Goal: Transaction & Acquisition: Purchase product/service

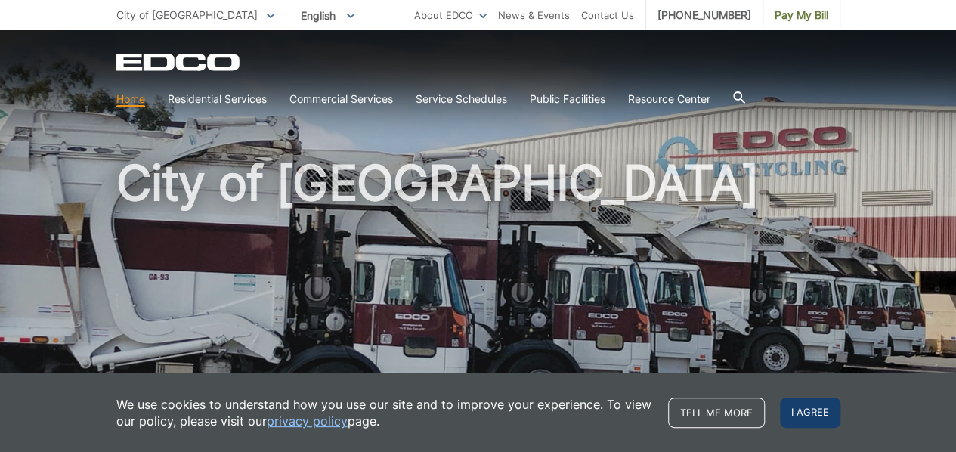
click at [800, 409] on span "I agree" at bounding box center [810, 412] width 60 height 30
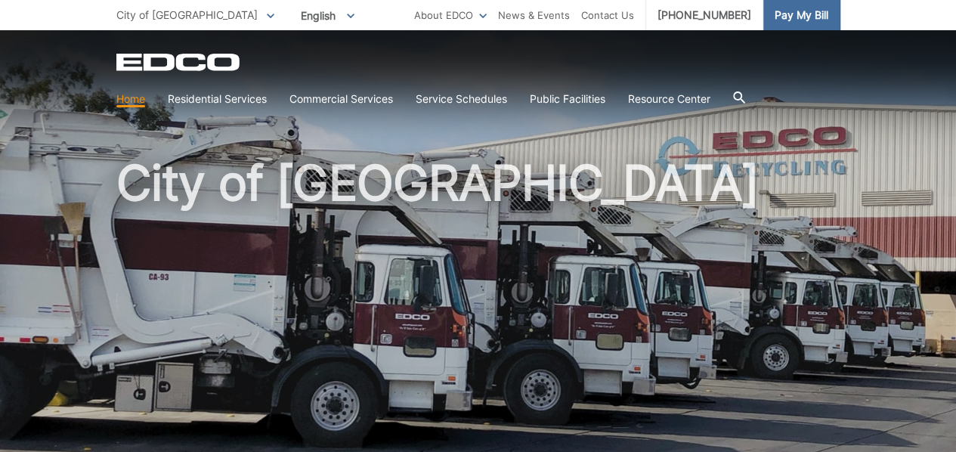
click at [788, 13] on span "Pay My Bill" at bounding box center [801, 15] width 54 height 17
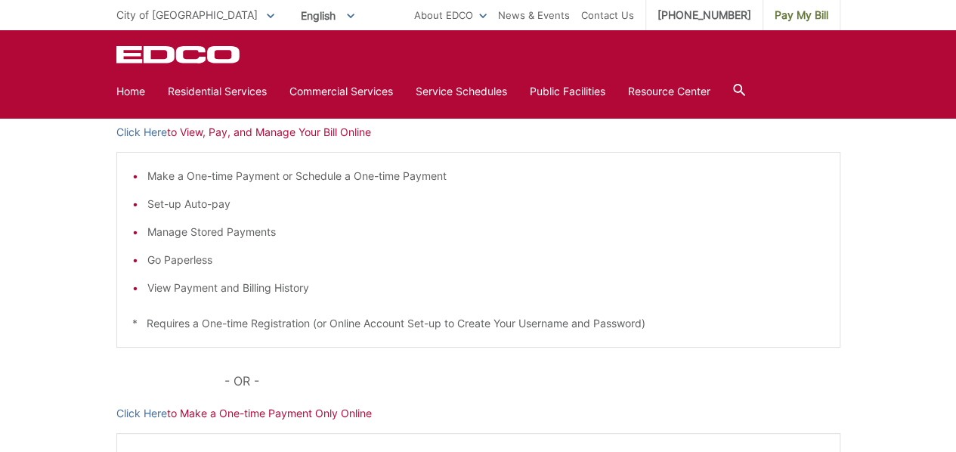
scroll to position [195, 0]
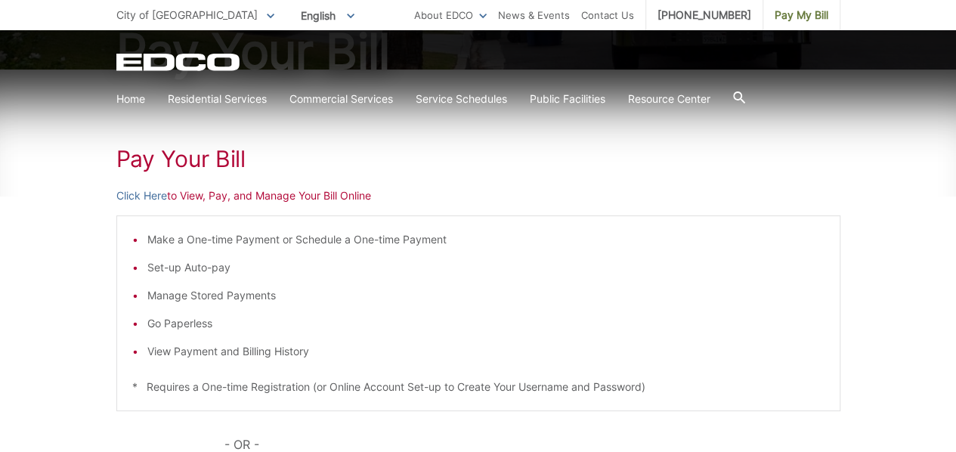
click at [351, 199] on p "Click Here to View, Pay, and Manage Your Bill Online" at bounding box center [478, 195] width 724 height 17
click at [180, 156] on h1 "Pay Your Bill" at bounding box center [478, 158] width 724 height 27
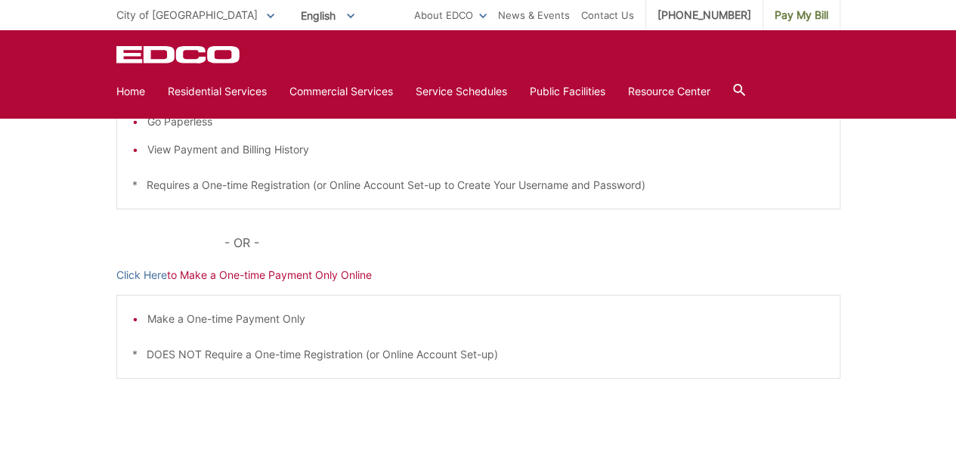
scroll to position [296, 0]
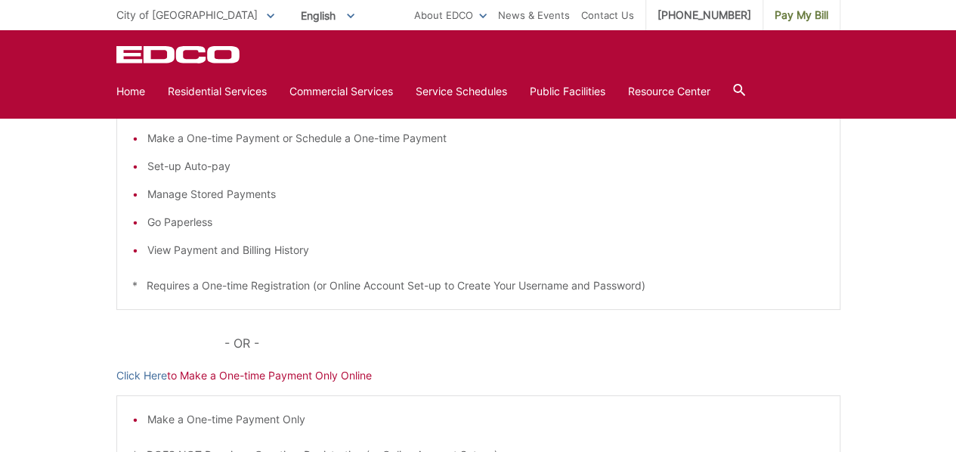
click at [200, 165] on li "Set-up Auto-pay" at bounding box center [485, 166] width 677 height 17
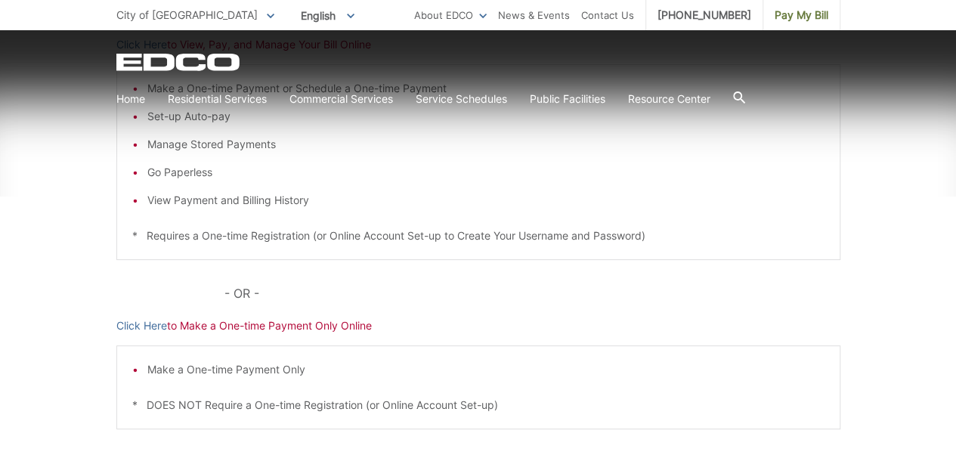
scroll to position [403, 0]
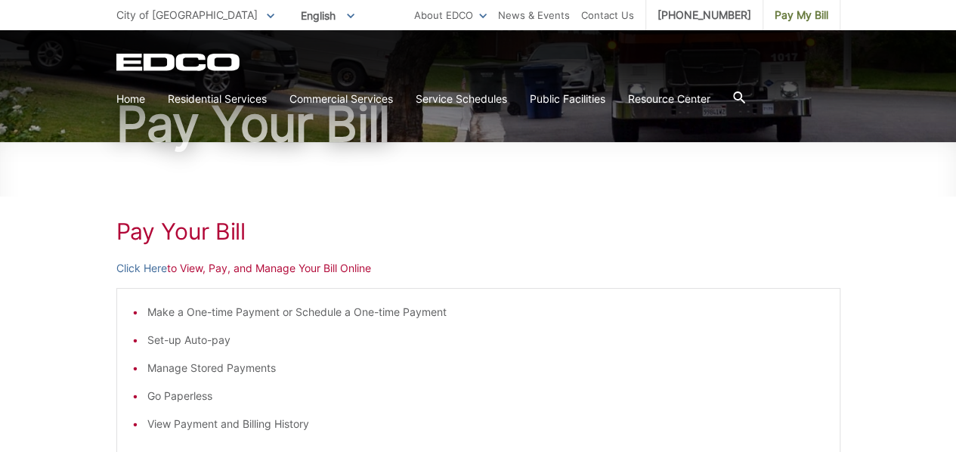
scroll to position [100, 0]
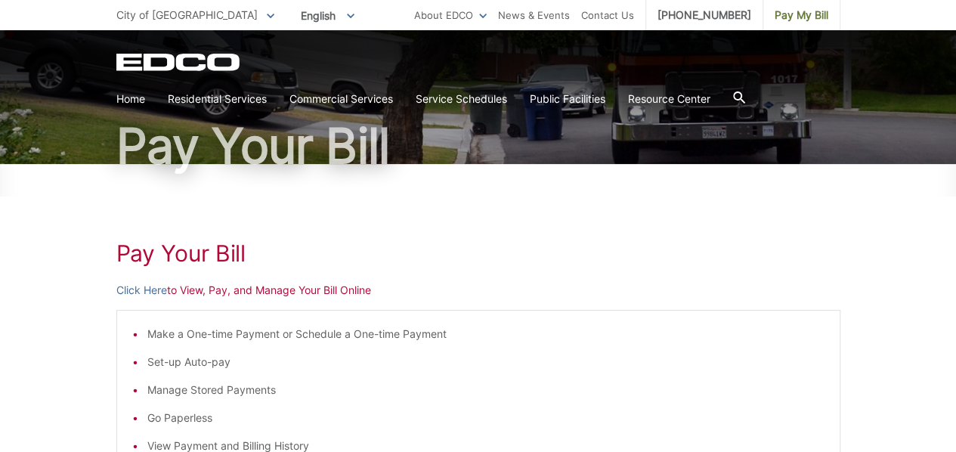
click at [324, 289] on p "Click Here to View, Pay, and Manage Your Bill Online" at bounding box center [478, 290] width 724 height 17
click at [267, 16] on icon at bounding box center [271, 16] width 8 height 5
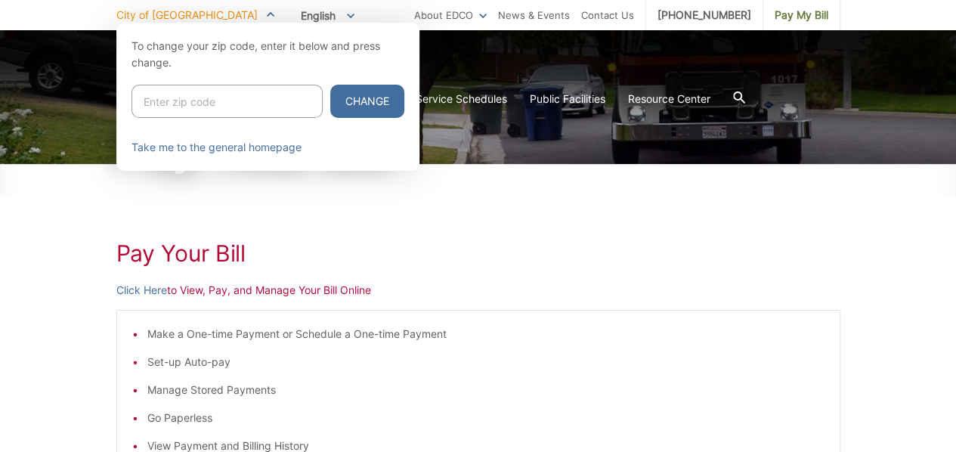
click at [239, 289] on div at bounding box center [478, 249] width 956 height 452
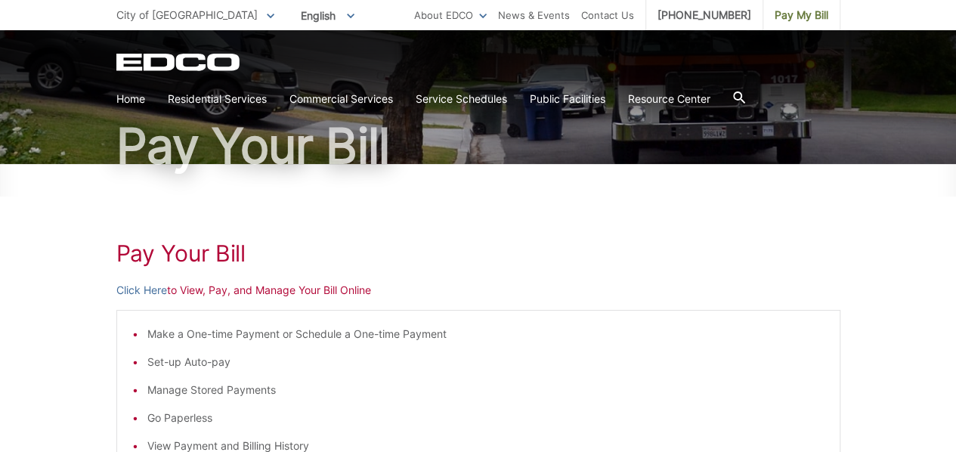
click at [204, 292] on p "Click Here to View, Pay, and Manage Your Bill Online" at bounding box center [478, 290] width 724 height 17
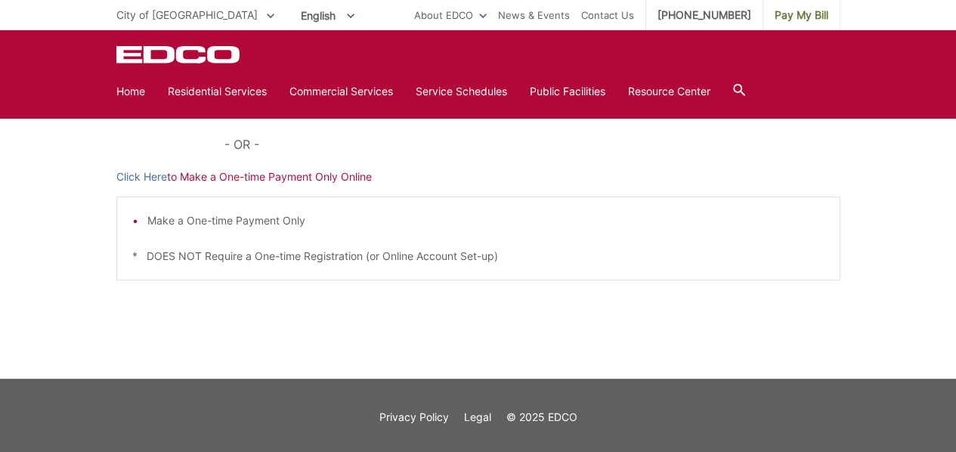
scroll to position [497, 0]
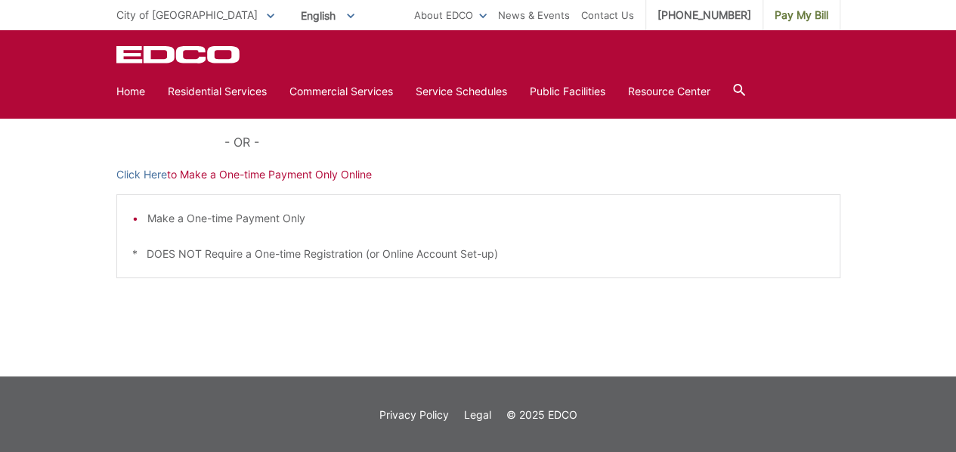
click at [225, 175] on p "Click Here to Make a One-time Payment Only Online" at bounding box center [478, 174] width 724 height 17
click at [368, 171] on p "Click Here to Make a One-time Payment Only Online" at bounding box center [478, 174] width 724 height 17
click at [277, 218] on li "Make a One-time Payment Only" at bounding box center [485, 218] width 677 height 17
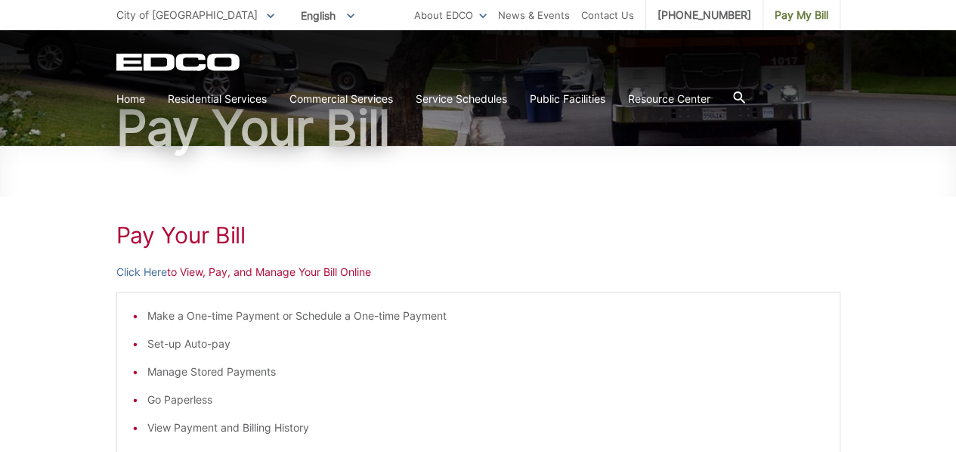
scroll to position [94, 0]
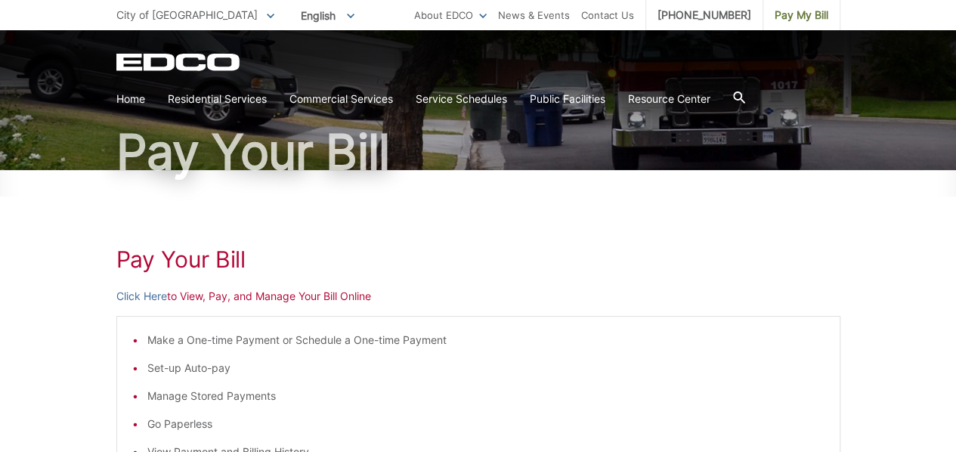
click at [191, 296] on p "Click Here to View, Pay, and Manage Your Bill Online" at bounding box center [478, 296] width 724 height 17
click at [225, 298] on p "Click Here to View, Pay, and Manage Your Bill Online" at bounding box center [478, 296] width 724 height 17
click at [160, 295] on link "Click Here" at bounding box center [141, 296] width 51 height 17
